Goal: Transaction & Acquisition: Purchase product/service

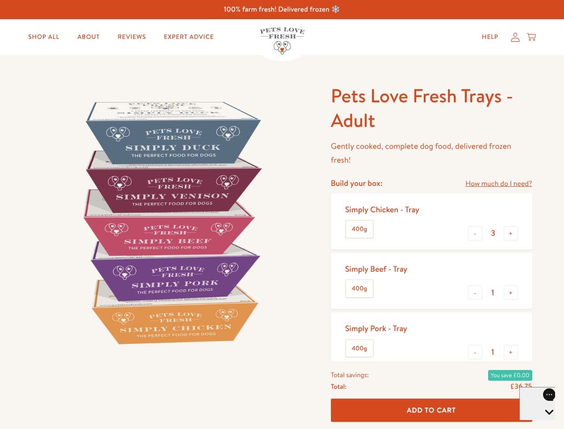
click at [282, 215] on img at bounding box center [171, 223] width 278 height 278
click at [499, 184] on link "How much do I need?" at bounding box center [499, 184] width 67 height 12
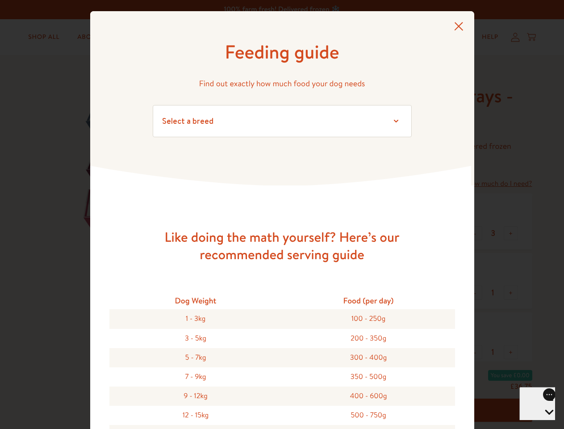
click at [475, 233] on div "Feeding guide Find out exactly how much food your dog needs Select a breed Affe…" at bounding box center [282, 214] width 564 height 429
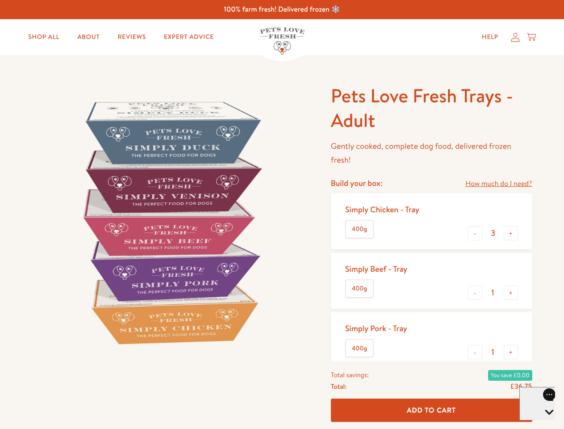
click at [511, 233] on button "+" at bounding box center [511, 233] width 14 height 14
type input "4"
click at [475, 293] on button "-" at bounding box center [475, 293] width 14 height 14
click at [511, 293] on button "+" at bounding box center [511, 293] width 14 height 14
type input "1"
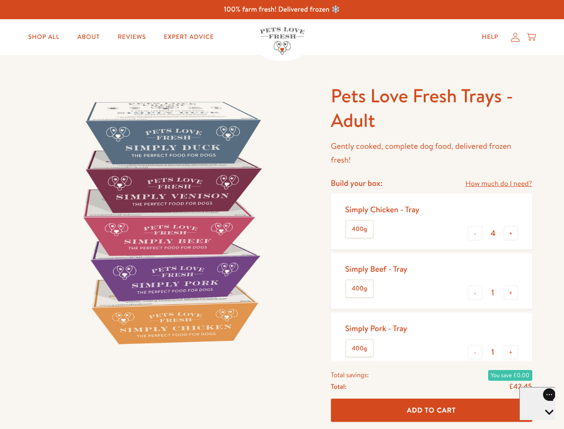
click at [475, 352] on button "-" at bounding box center [475, 352] width 14 height 14
click at [511, 352] on button "+" at bounding box center [511, 352] width 14 height 14
type input "1"
click at [432, 410] on span "Add To Cart" at bounding box center [431, 409] width 49 height 9
click at [545, 423] on icon "Open gorgias live chat" at bounding box center [549, 427] width 8 height 8
